Goal: Find specific page/section: Find specific page/section

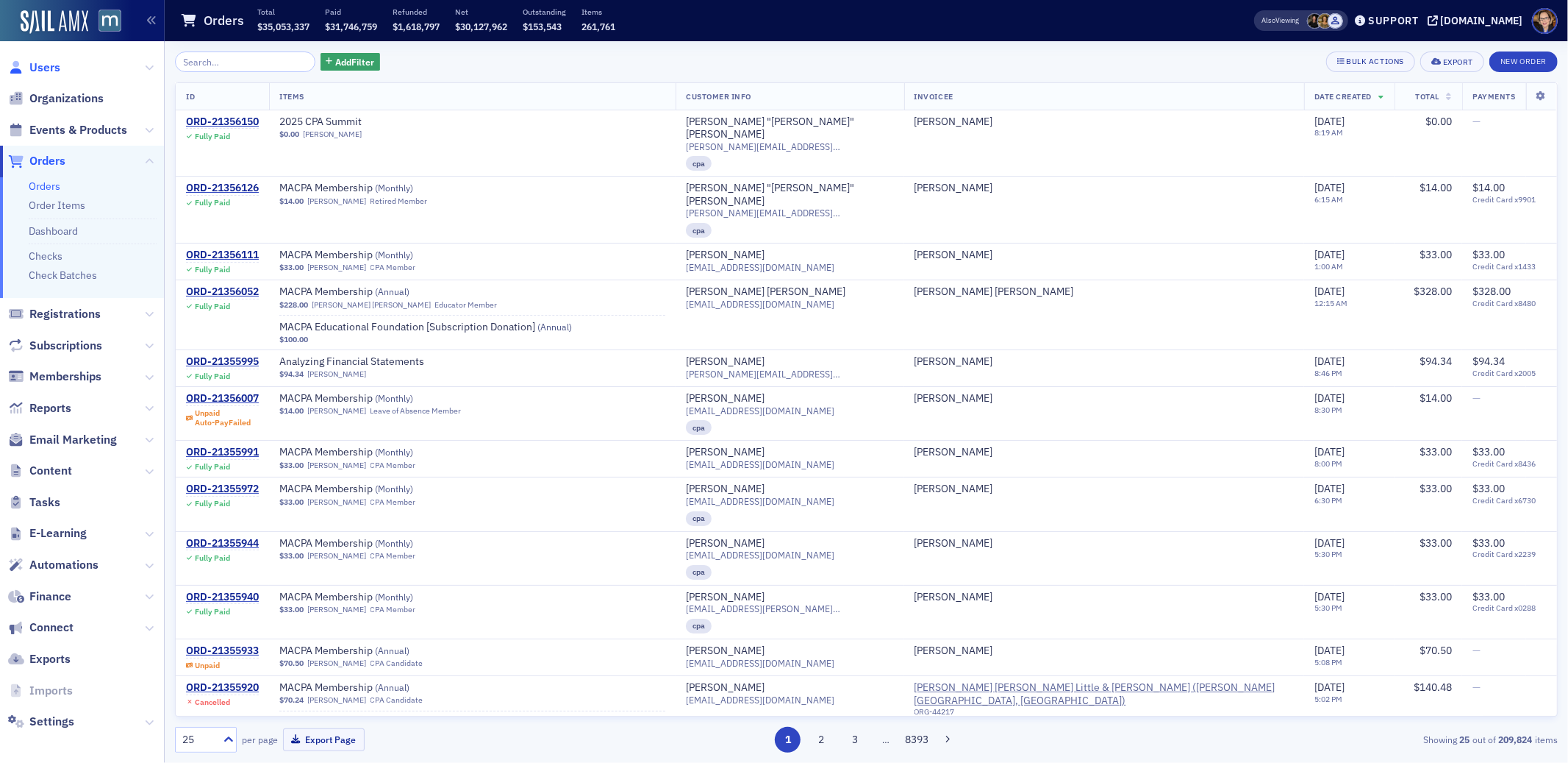
scroll to position [31, 0]
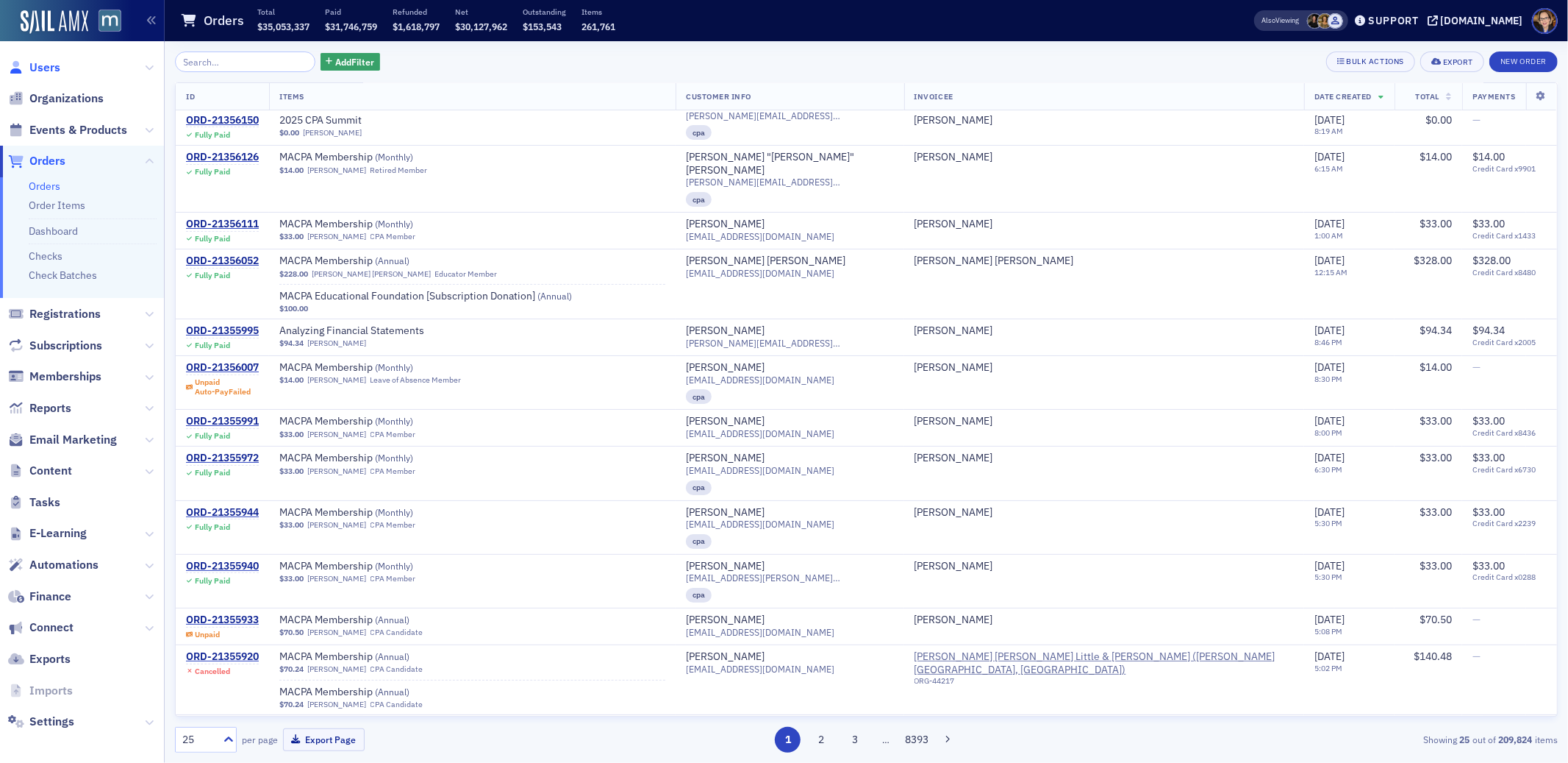
click at [51, 65] on span "Users" at bounding box center [44, 68] width 31 height 16
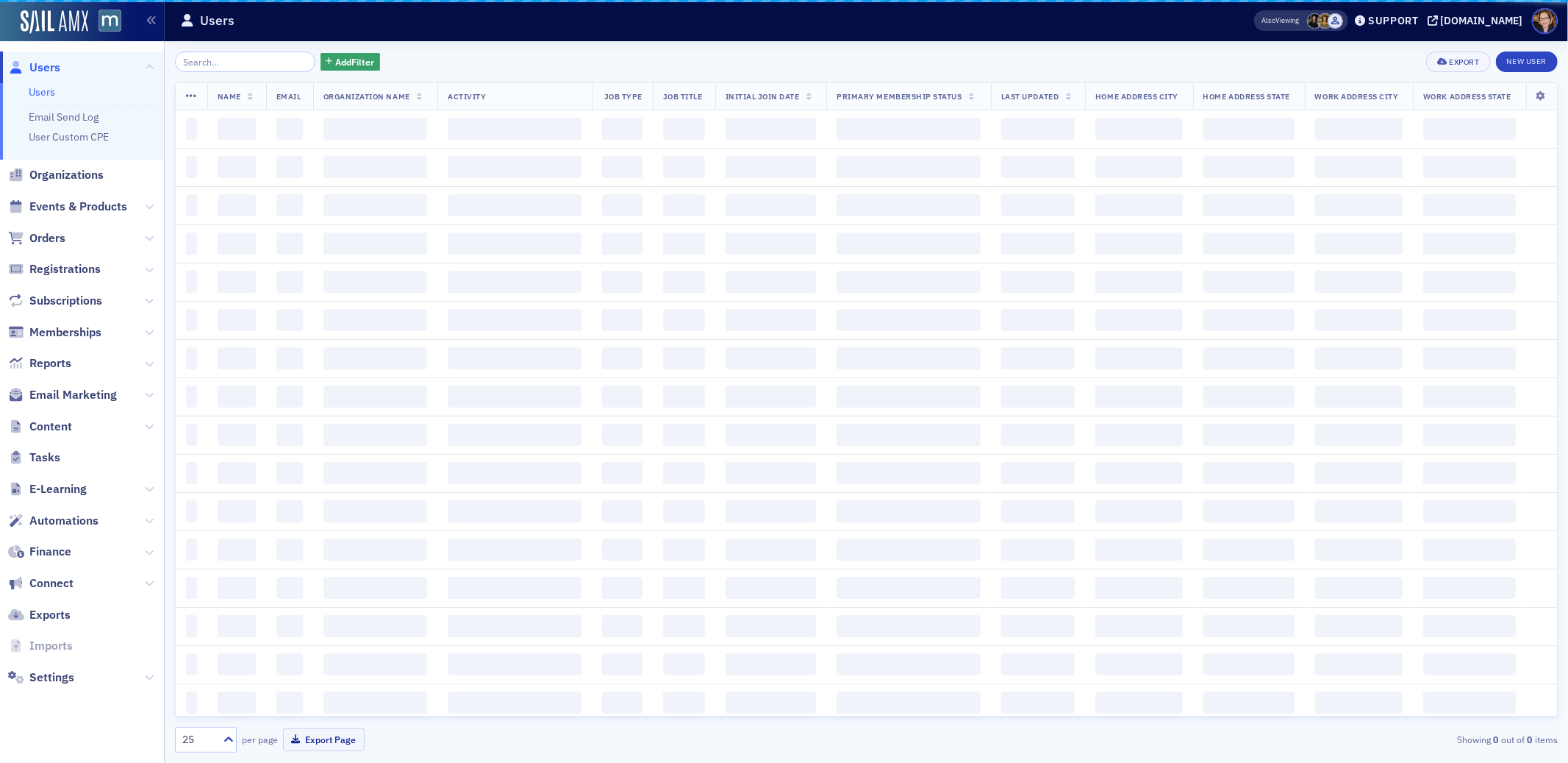
click at [200, 61] on input "search" at bounding box center [246, 61] width 141 height 20
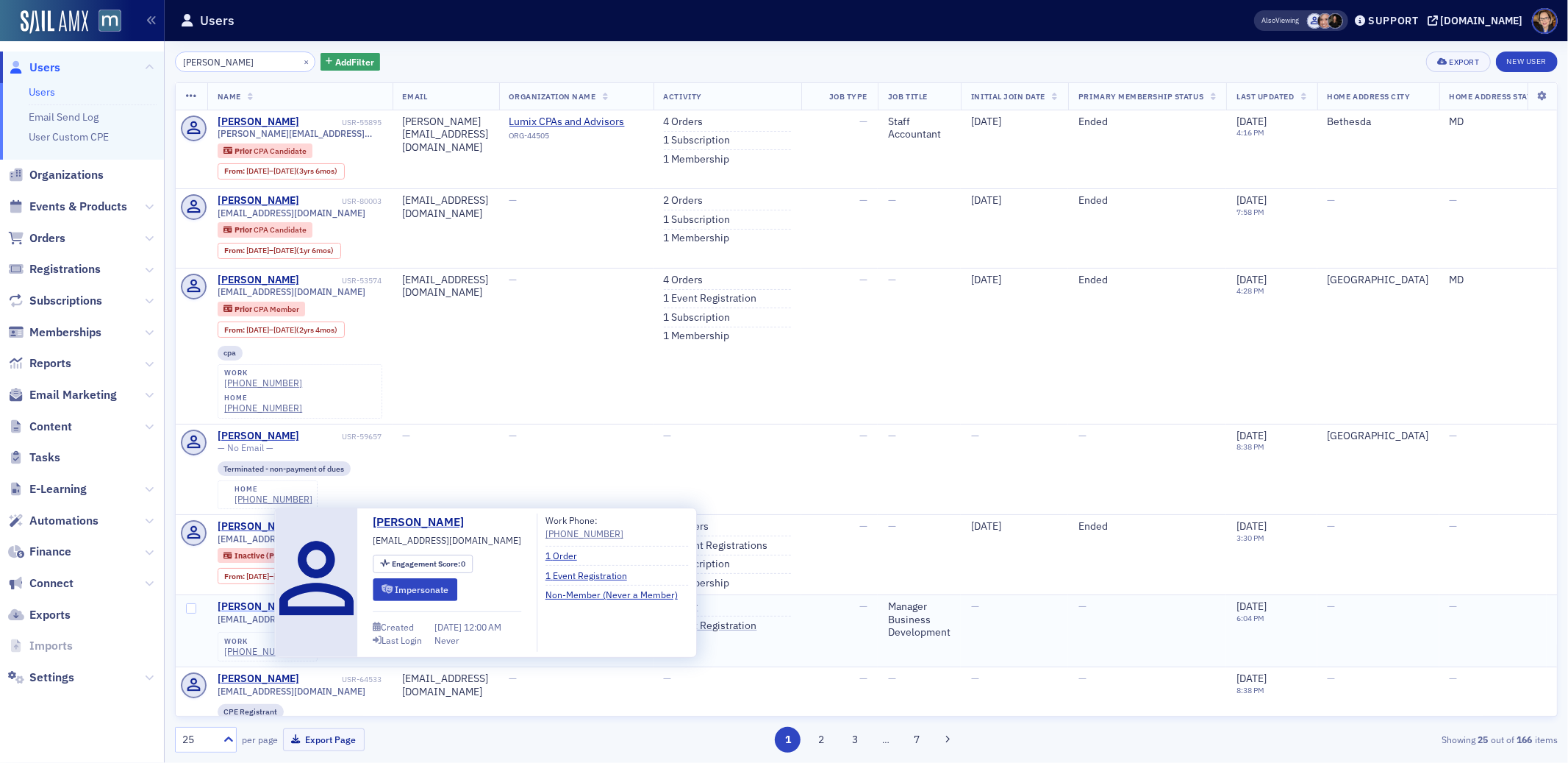
type input "[PERSON_NAME]"
click at [248, 600] on div "[PERSON_NAME]" at bounding box center [259, 606] width 82 height 13
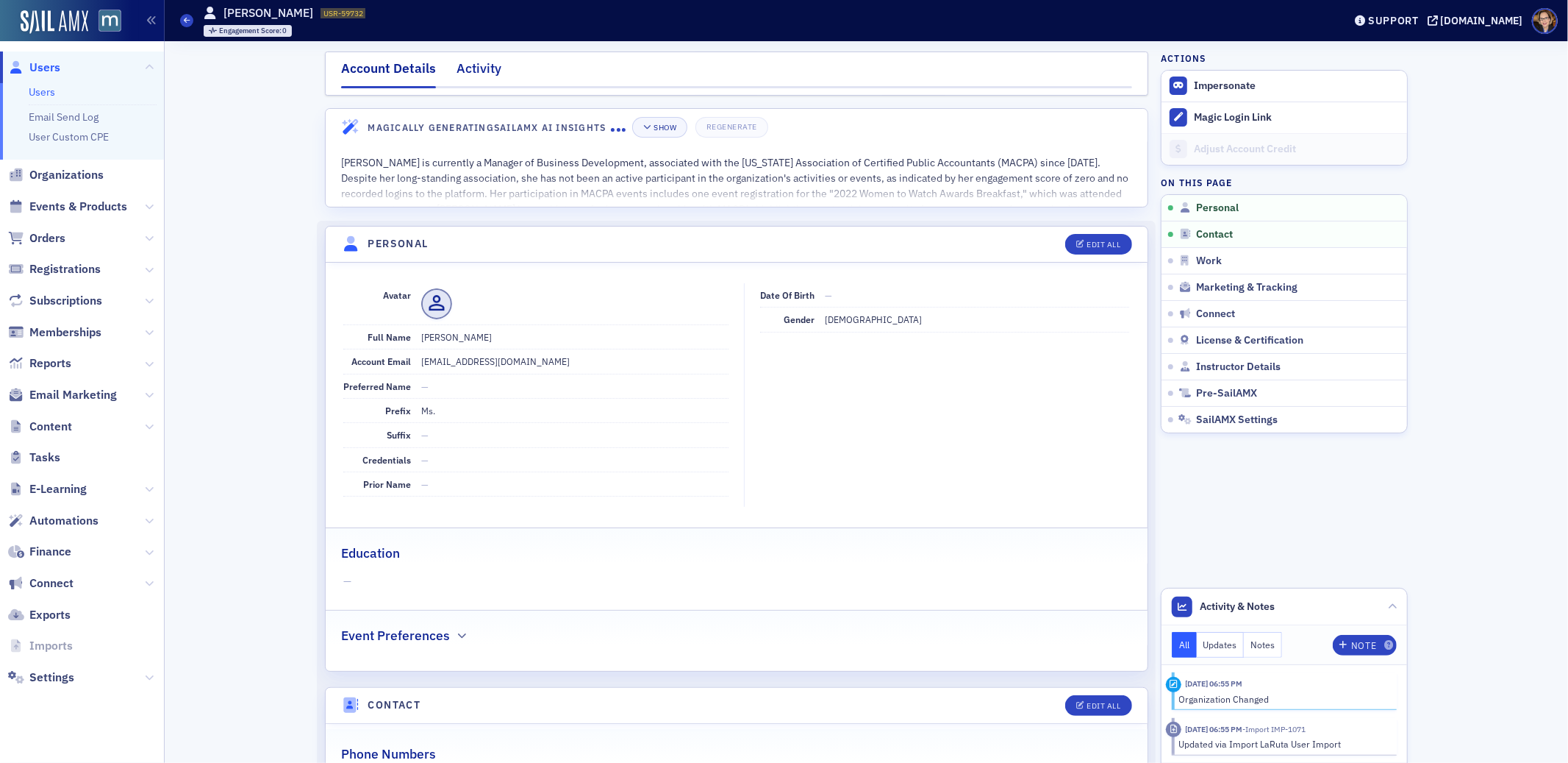
click at [480, 72] on div "Activity" at bounding box center [479, 72] width 44 height 28
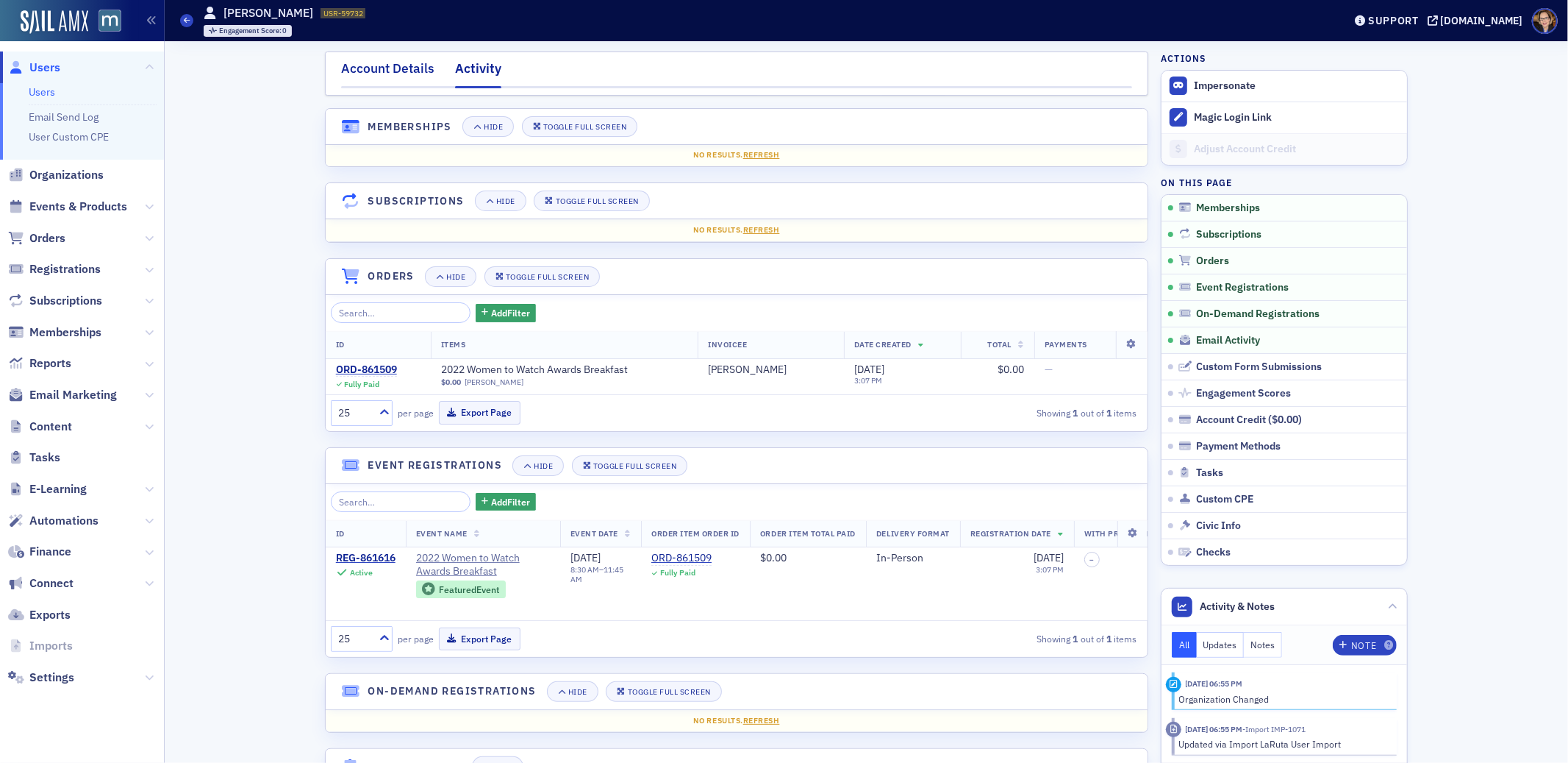
click at [398, 74] on div "Account Details" at bounding box center [387, 72] width 93 height 28
